Goal: Information Seeking & Learning: Learn about a topic

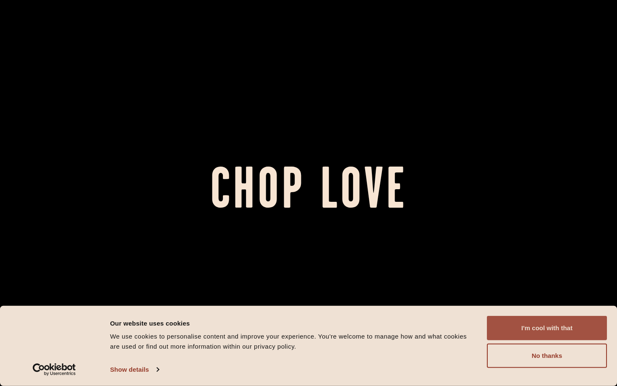
click at [304, 126] on button "I'm cool with that" at bounding box center [547, 328] width 120 height 24
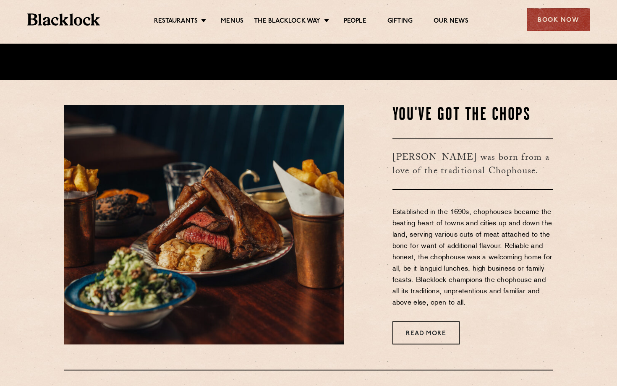
scroll to position [549, 0]
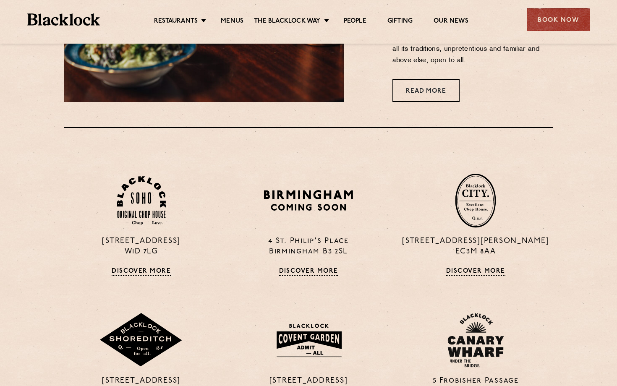
click at [304, 29] on div "Restaurants [GEOGRAPHIC_DATA] [GEOGRAPHIC_DATA] [GEOGRAPHIC_DATA] [GEOGRAPHIC_D…" at bounding box center [309, 18] width 588 height 37
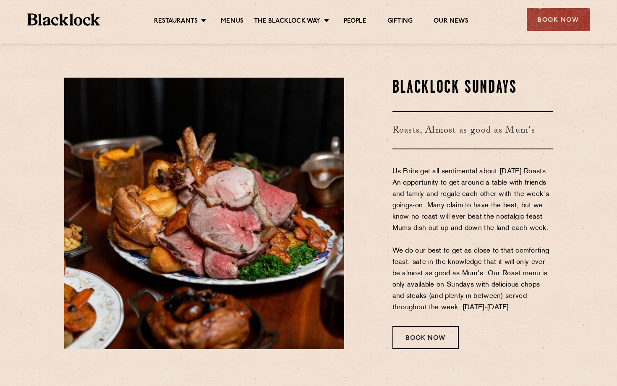
scroll to position [1074, 0]
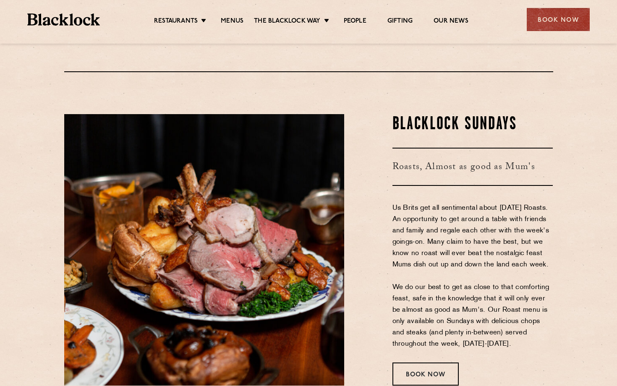
click at [270, 13] on ul "Restaurants [GEOGRAPHIC_DATA] [GEOGRAPHIC_DATA] [GEOGRAPHIC_DATA] [GEOGRAPHIC_D…" at bounding box center [311, 19] width 423 height 13
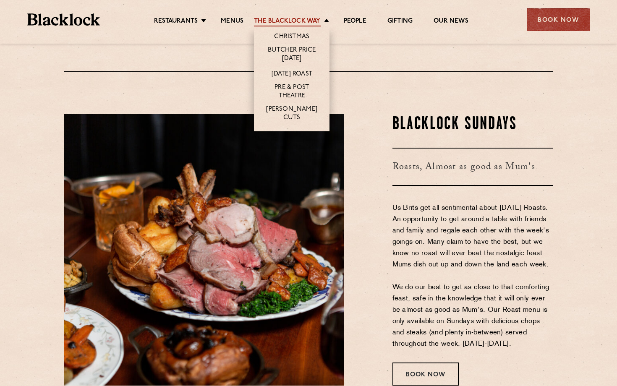
click at [270, 20] on link "The Blacklock Way" at bounding box center [287, 21] width 66 height 9
